Goal: Find specific page/section: Find specific page/section

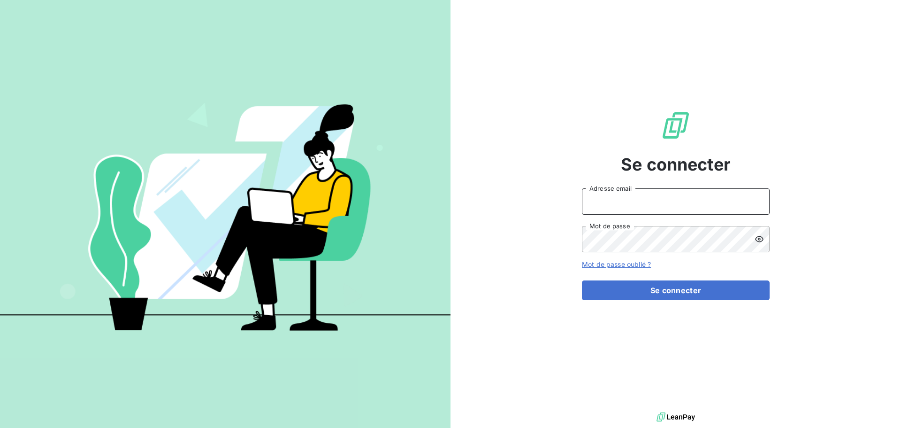
type input "[PERSON_NAME][EMAIL_ADDRESS][PERSON_NAME][DOMAIN_NAME]"
click at [640, 300] on div "Se connecter [PERSON_NAME][EMAIL_ADDRESS][PERSON_NAME][DOMAIN_NAME] Adresse ema…" at bounding box center [676, 205] width 188 height 410
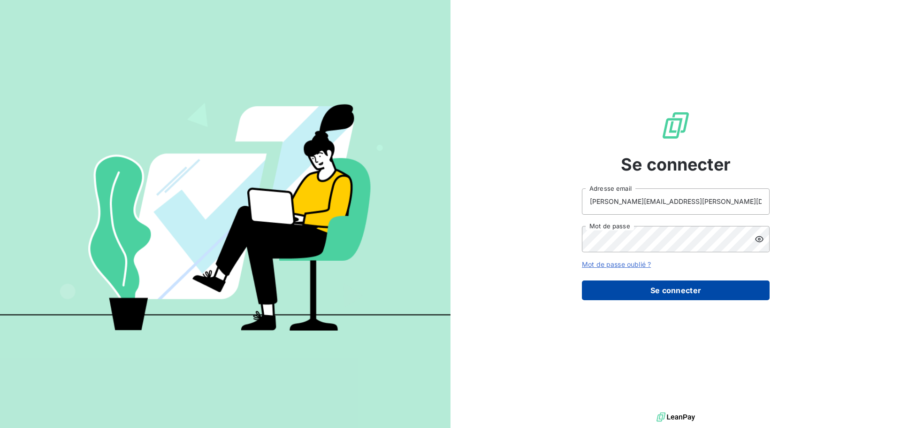
click at [698, 291] on button "Se connecter" at bounding box center [676, 290] width 188 height 20
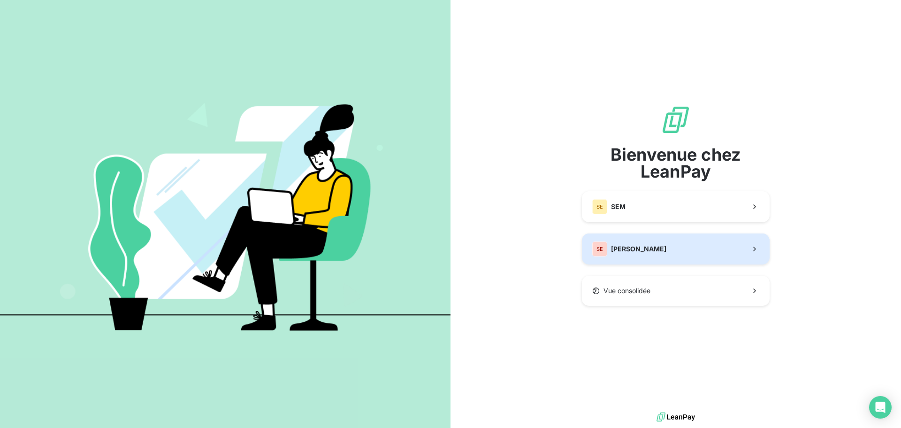
click at [645, 250] on button "[PERSON_NAME]" at bounding box center [676, 248] width 188 height 31
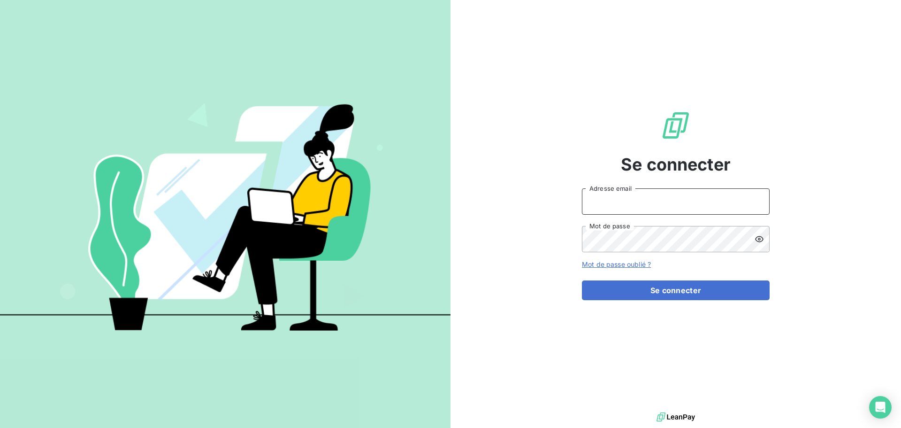
type input "[PERSON_NAME][EMAIL_ADDRESS][PERSON_NAME][DOMAIN_NAME]"
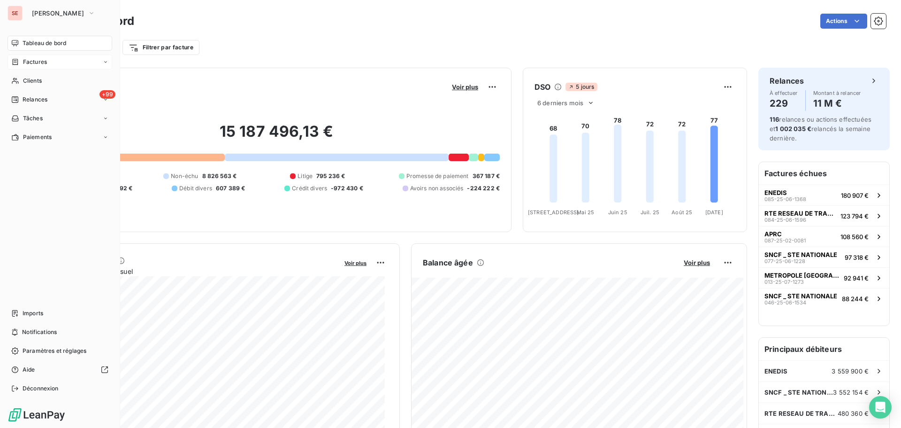
click at [30, 58] on span "Factures" at bounding box center [35, 62] width 24 height 8
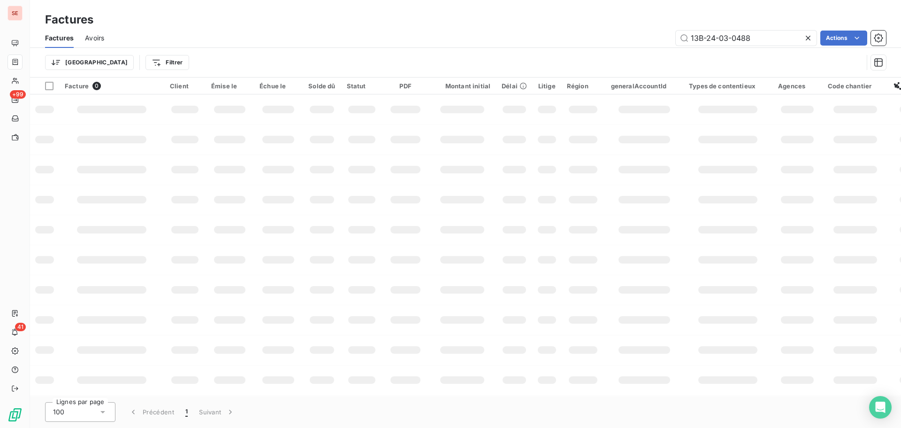
drag, startPoint x: 786, startPoint y: 39, endPoint x: 663, endPoint y: 30, distance: 123.4
click at [656, 36] on div "13B-24-03-0488 Actions" at bounding box center [500, 38] width 771 height 15
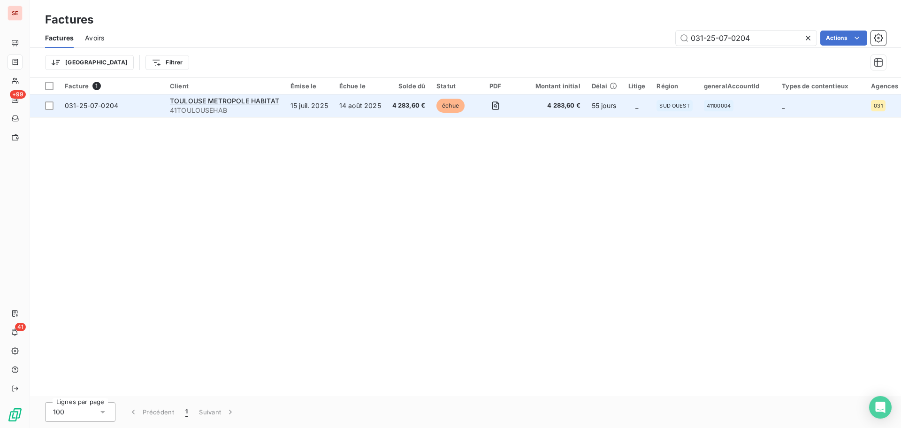
type input "031-25-07-0204"
click at [101, 107] on span "031-25-07-0204" at bounding box center [92, 105] width 54 height 8
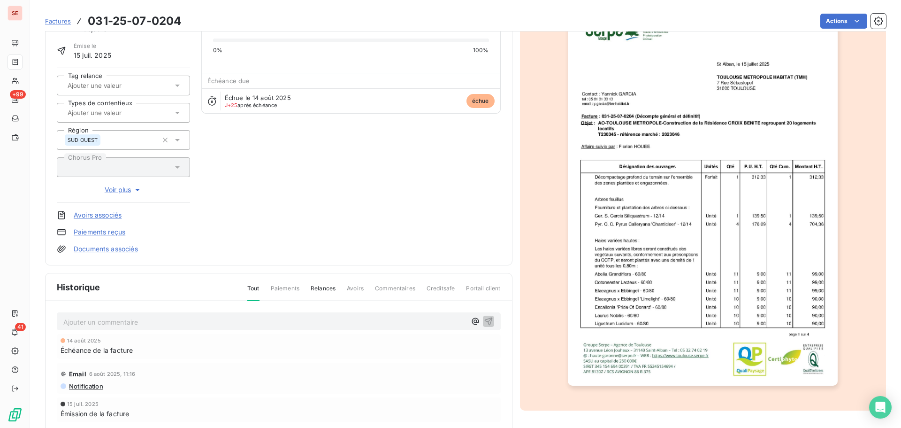
scroll to position [94, 0]
